Goal: Information Seeking & Learning: Learn about a topic

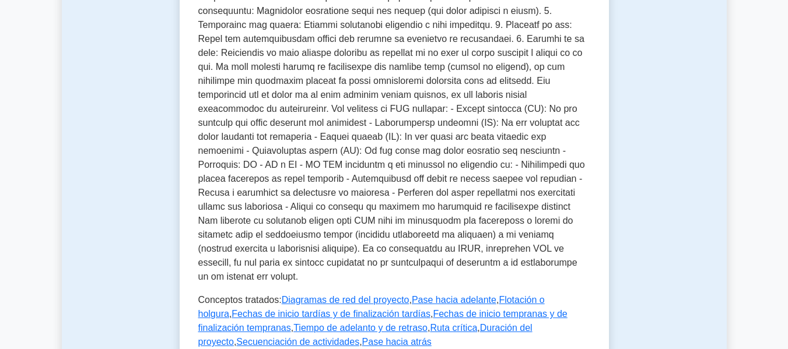
drag, startPoint x: 792, startPoint y: 92, endPoint x: 772, endPoint y: 66, distance: 32.8
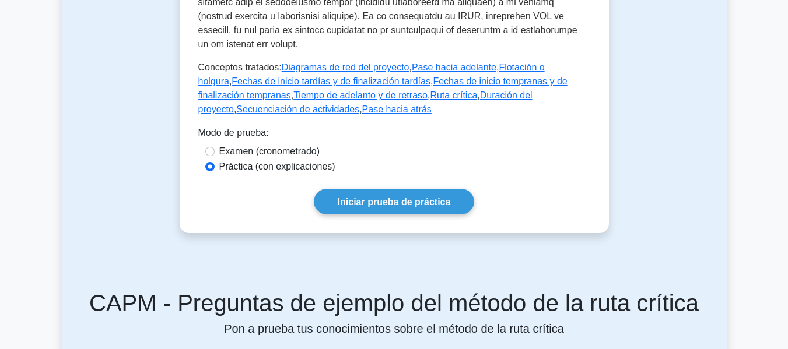
scroll to position [617, 0]
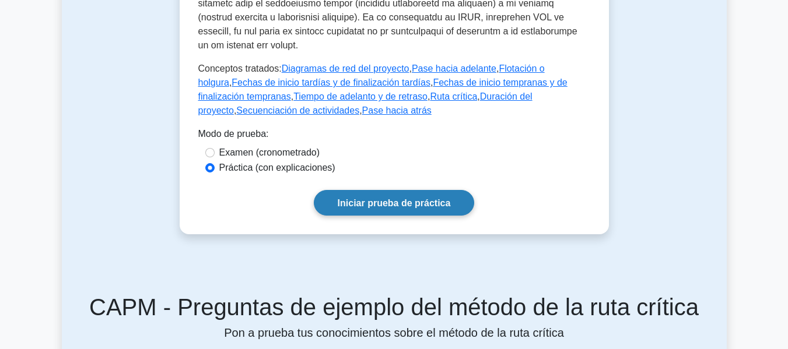
click at [435, 198] on font "Iniciar prueba de práctica" at bounding box center [394, 203] width 113 height 10
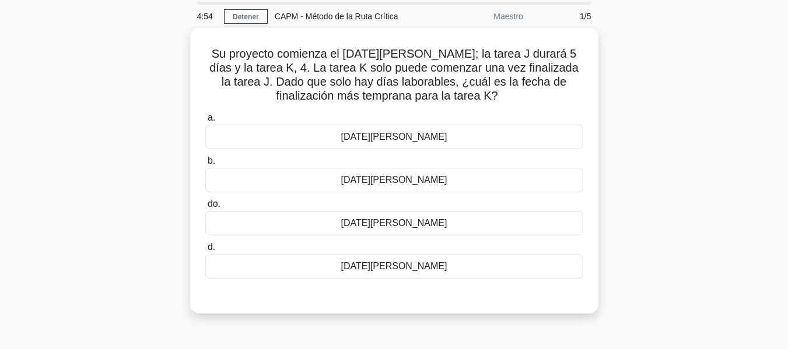
scroll to position [27, 0]
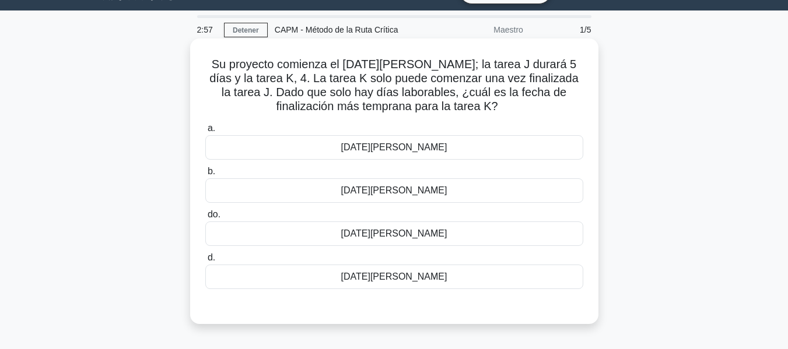
click at [475, 279] on div "[DATE][PERSON_NAME]" at bounding box center [394, 277] width 378 height 24
click at [205, 262] on input "d. [DATE][PERSON_NAME]" at bounding box center [205, 258] width 0 height 8
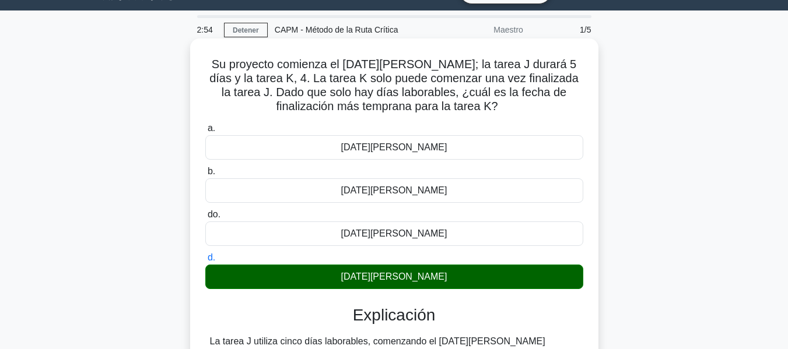
click at [205, 125] on input "a. [DATE][PERSON_NAME]" at bounding box center [205, 129] width 0 height 8
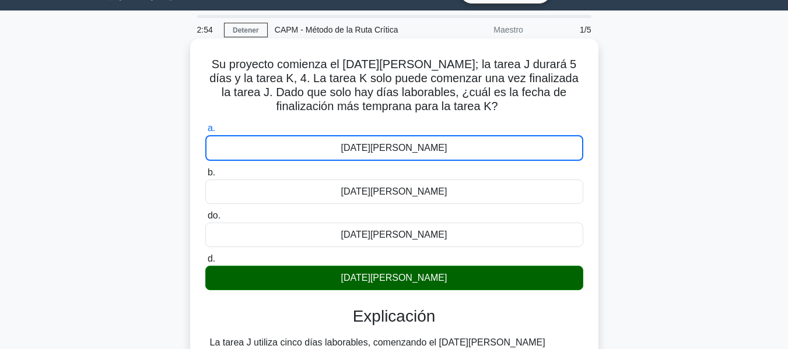
click at [205, 169] on input "b. [DATE][PERSON_NAME]" at bounding box center [205, 173] width 0 height 8
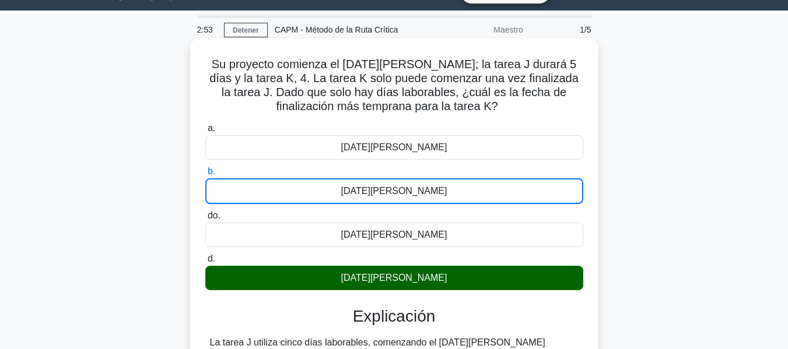
click at [205, 212] on input "do. [DATE][PERSON_NAME]" at bounding box center [205, 216] width 0 height 8
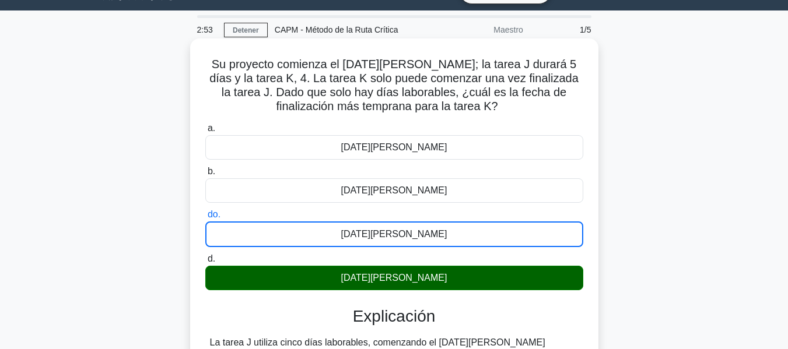
click at [205, 255] on input "d. [DATE][PERSON_NAME]" at bounding box center [205, 259] width 0 height 8
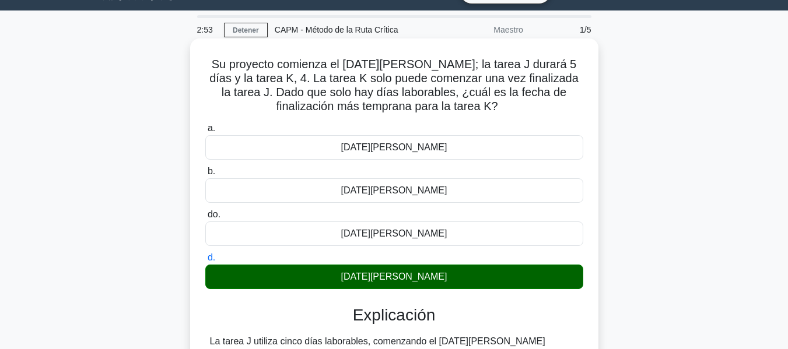
click at [205, 125] on input "a. [DATE][PERSON_NAME]" at bounding box center [205, 129] width 0 height 8
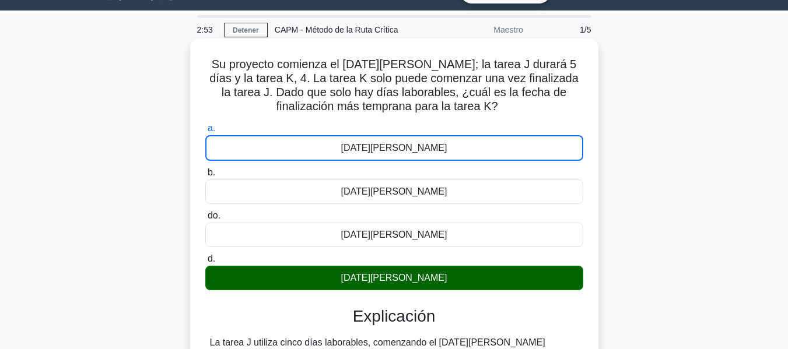
click at [205, 169] on input "b. [DATE][PERSON_NAME]" at bounding box center [205, 173] width 0 height 8
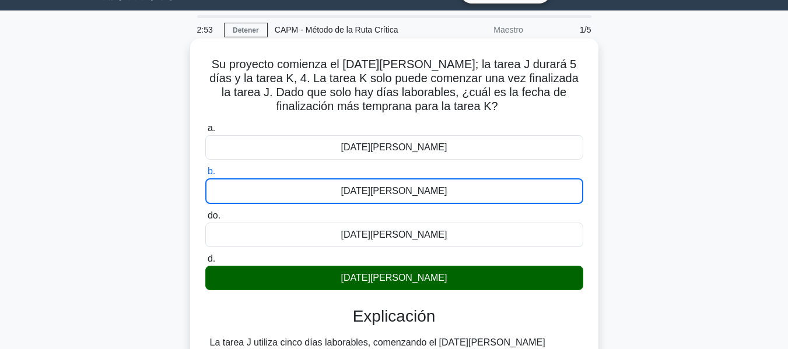
click at [205, 212] on input "do. [DATE][PERSON_NAME]" at bounding box center [205, 216] width 0 height 8
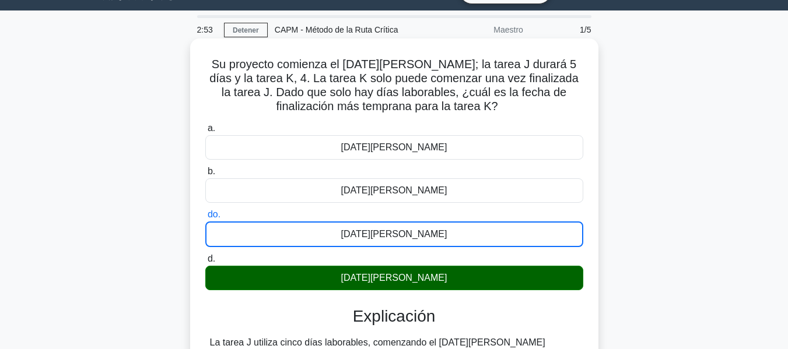
click at [205, 255] on input "d. [DATE][PERSON_NAME]" at bounding box center [205, 259] width 0 height 8
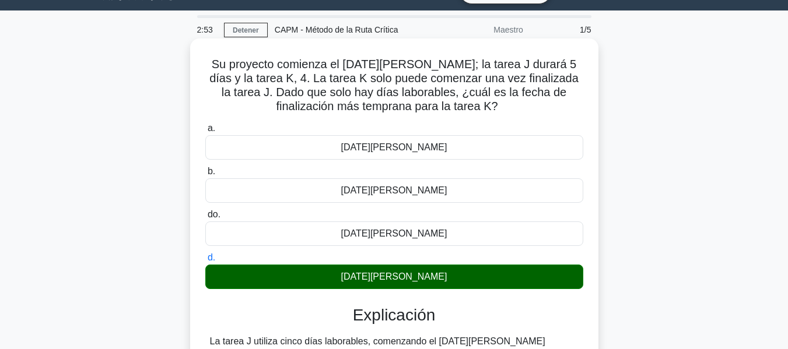
click at [205, 125] on input "a. [DATE][PERSON_NAME]" at bounding box center [205, 129] width 0 height 8
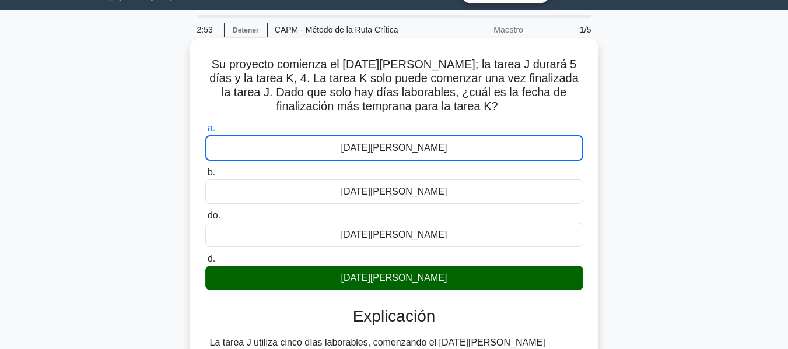
click at [205, 169] on input "b. [DATE][PERSON_NAME]" at bounding box center [205, 173] width 0 height 8
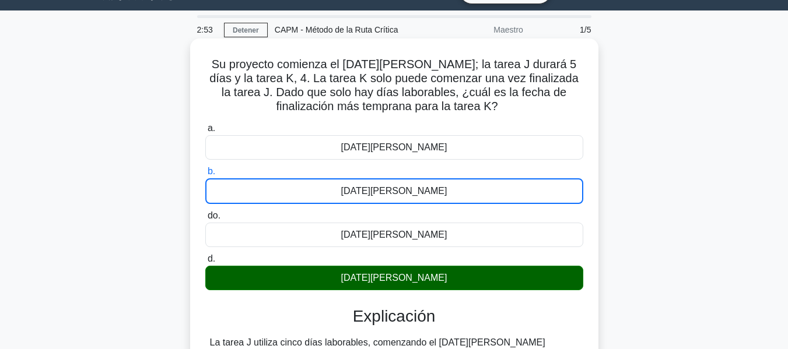
click at [205, 212] on input "do. [DATE][PERSON_NAME]" at bounding box center [205, 216] width 0 height 8
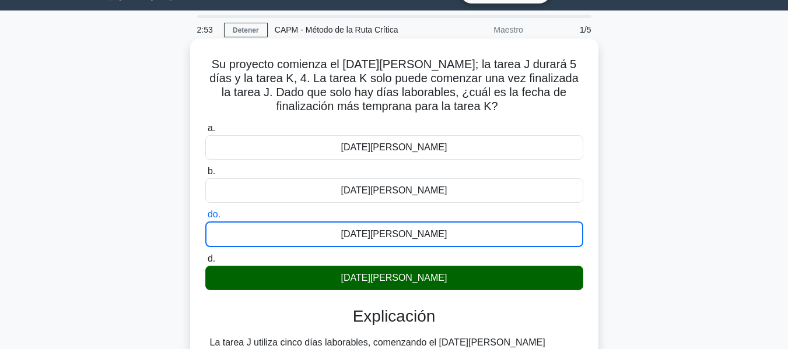
click at [205, 255] on input "d. [DATE][PERSON_NAME]" at bounding box center [205, 259] width 0 height 8
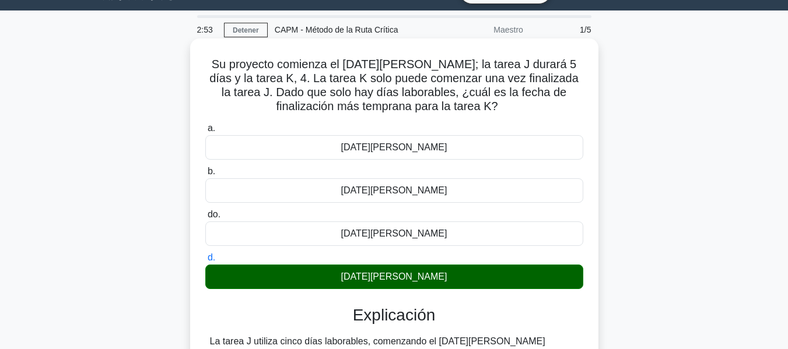
click at [205, 125] on input "a. [DATE][PERSON_NAME]" at bounding box center [205, 129] width 0 height 8
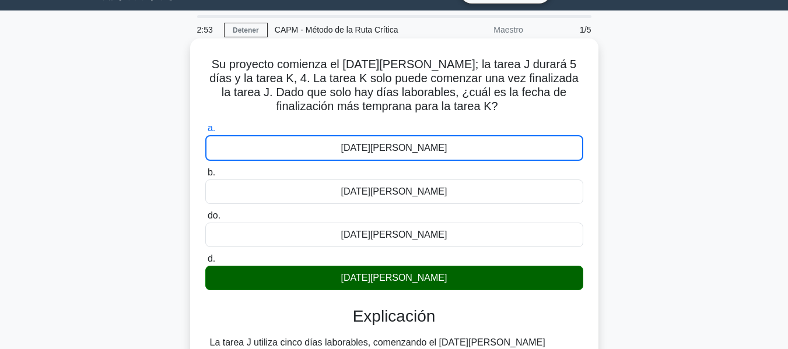
click at [205, 169] on input "b. [DATE][PERSON_NAME]" at bounding box center [205, 173] width 0 height 8
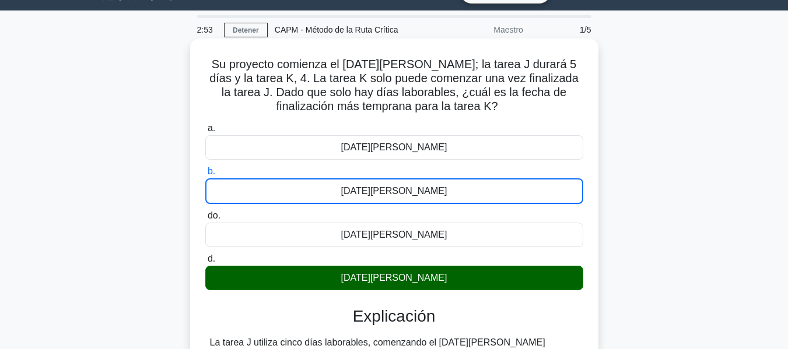
click at [205, 212] on input "do. [DATE][PERSON_NAME]" at bounding box center [205, 216] width 0 height 8
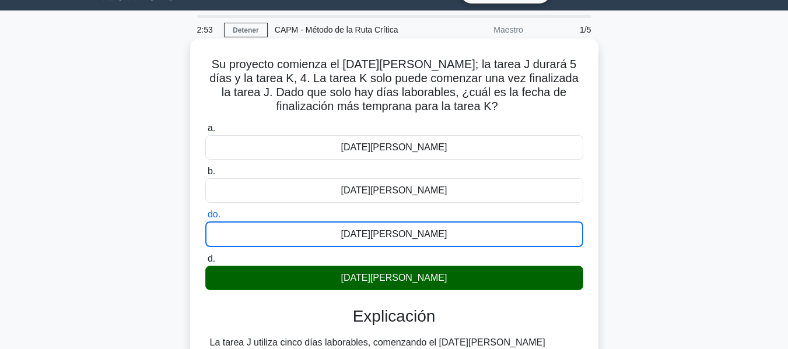
click at [205, 255] on input "d. [DATE][PERSON_NAME]" at bounding box center [205, 259] width 0 height 8
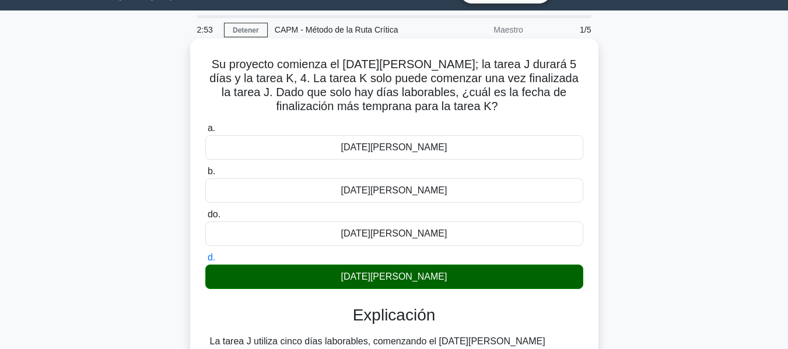
click at [205, 125] on input "a. [DATE][PERSON_NAME]" at bounding box center [205, 129] width 0 height 8
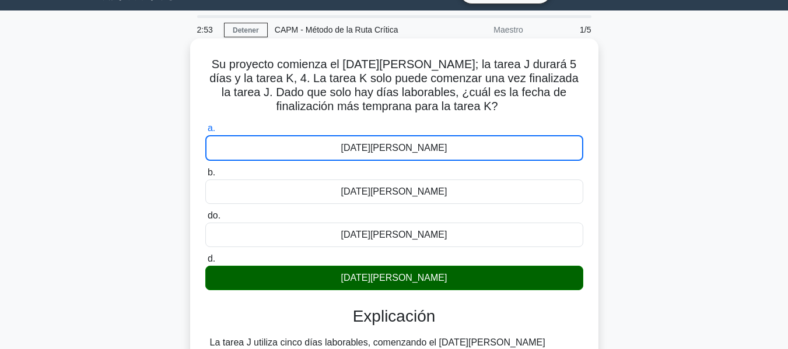
click at [205, 169] on input "b. [DATE][PERSON_NAME]" at bounding box center [205, 173] width 0 height 8
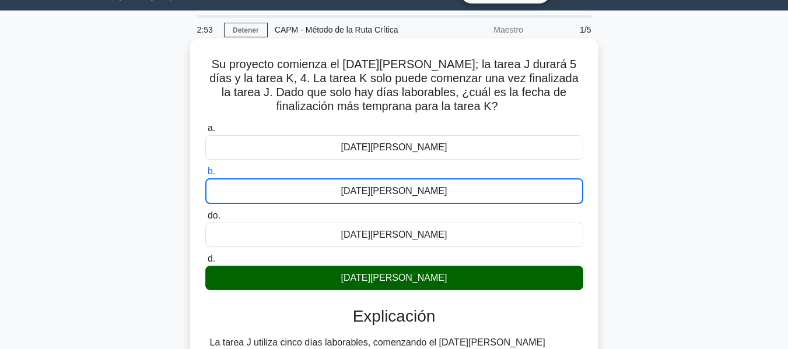
click at [205, 212] on input "do. [DATE][PERSON_NAME]" at bounding box center [205, 216] width 0 height 8
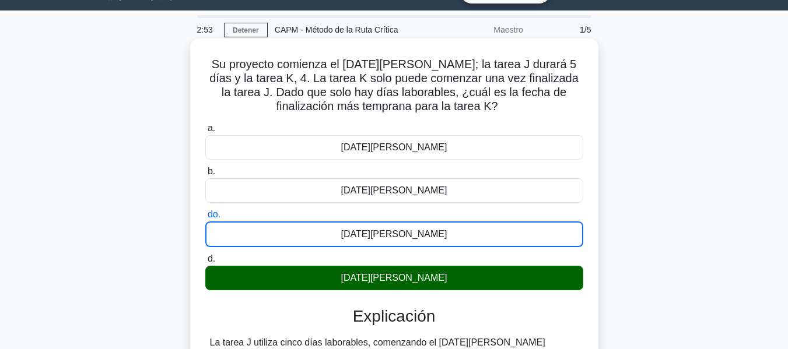
click at [205, 255] on input "d. [DATE][PERSON_NAME]" at bounding box center [205, 259] width 0 height 8
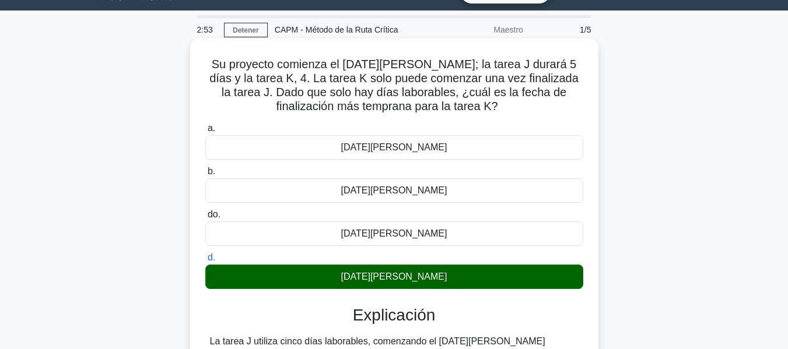
click at [205, 125] on input "a. [DATE][PERSON_NAME]" at bounding box center [205, 129] width 0 height 8
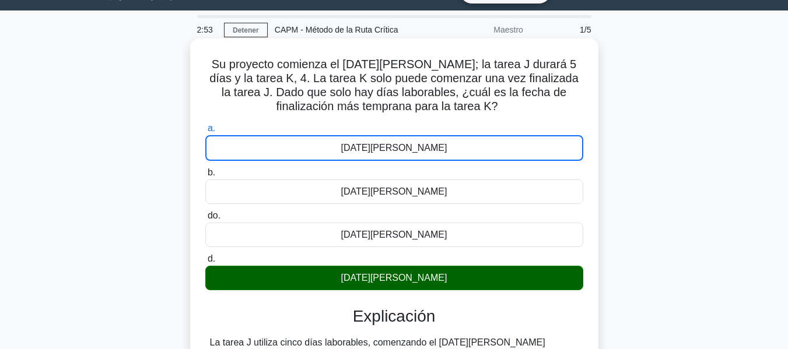
click at [205, 169] on input "b. [DATE][PERSON_NAME]" at bounding box center [205, 173] width 0 height 8
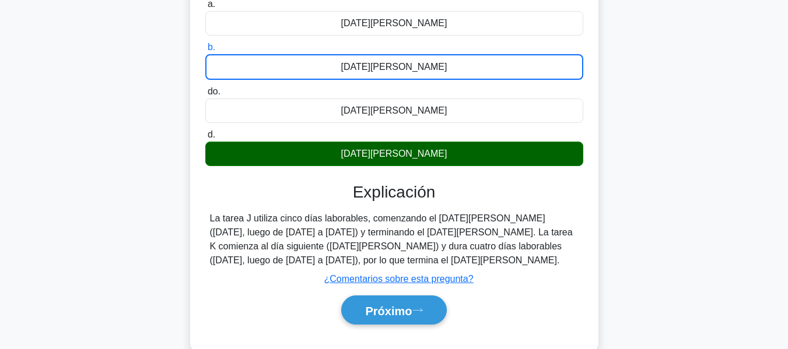
scroll to position [251, 0]
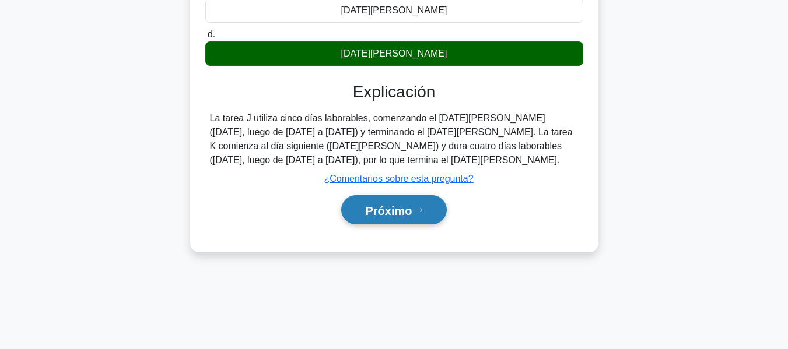
click at [377, 211] on font "Próximo" at bounding box center [388, 210] width 47 height 13
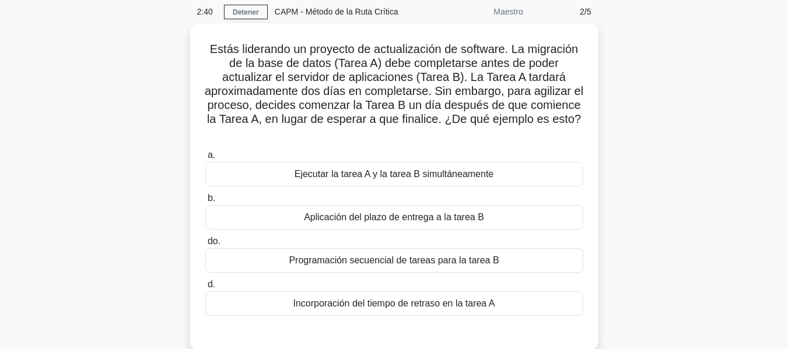
scroll to position [44, 0]
